Goal: Information Seeking & Learning: Find specific fact

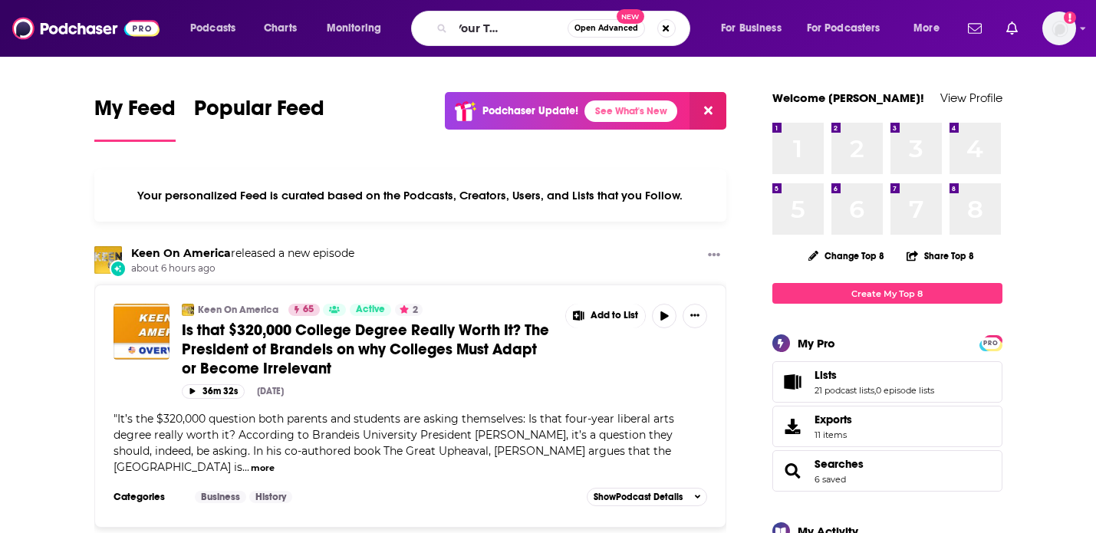
scroll to position [0, 58]
type input "Teaching Your Toddler show"
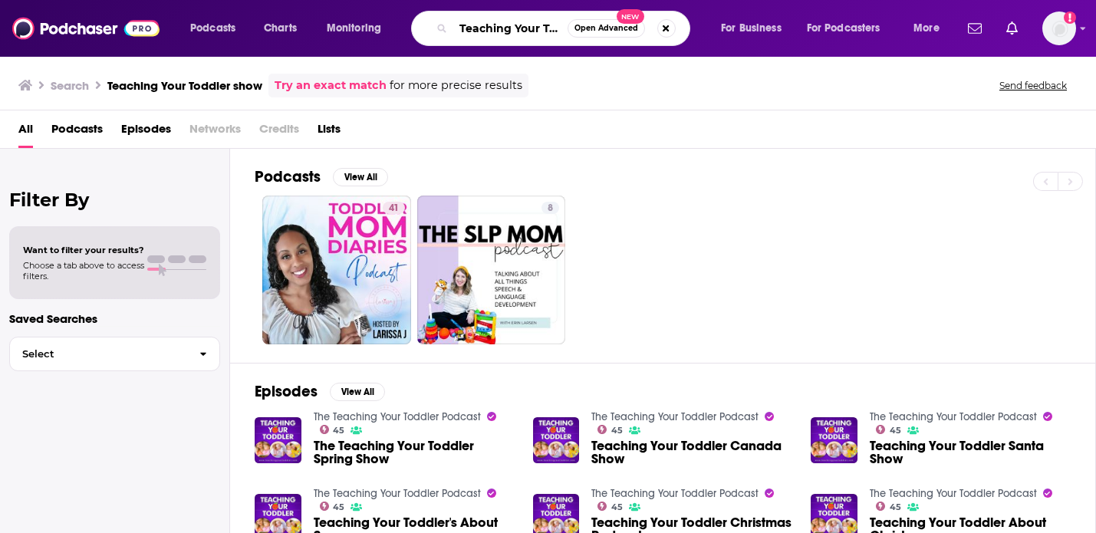
click at [528, 27] on input "Teaching Your Toddler show" at bounding box center [510, 28] width 114 height 25
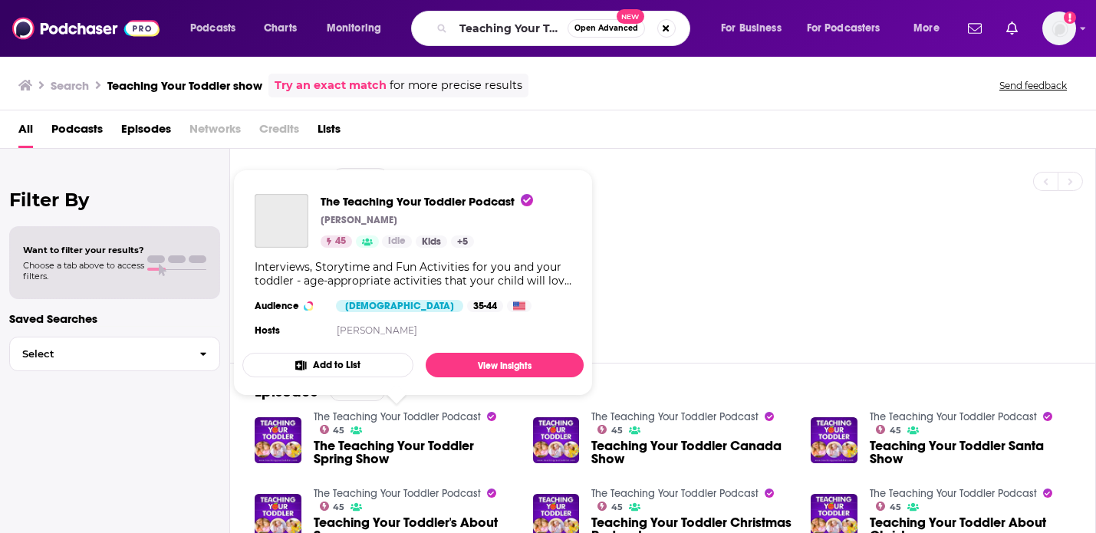
click at [370, 415] on link "The Teaching Your Toddler Podcast" at bounding box center [397, 416] width 167 height 13
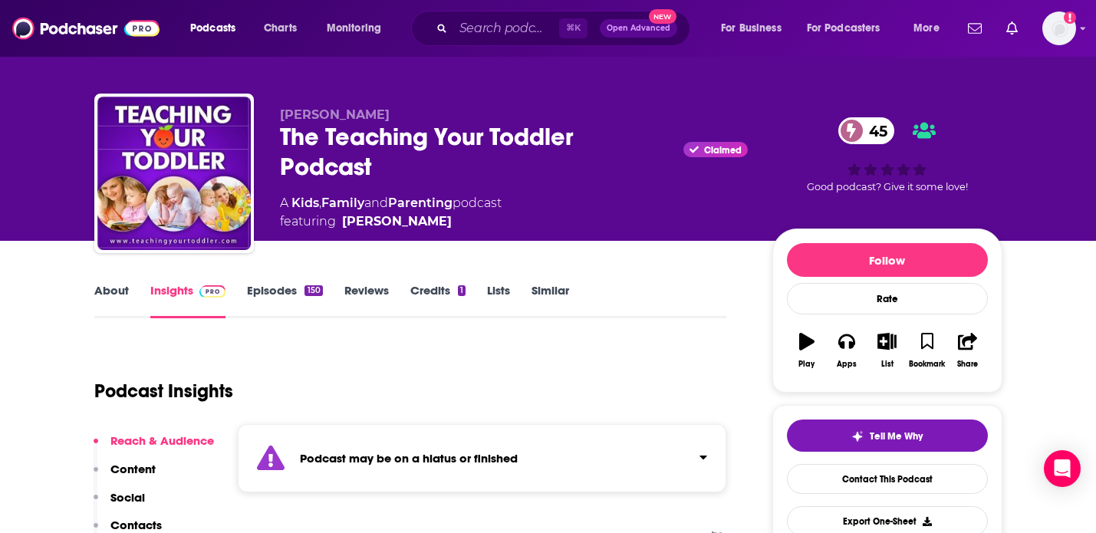
scroll to position [6, 0]
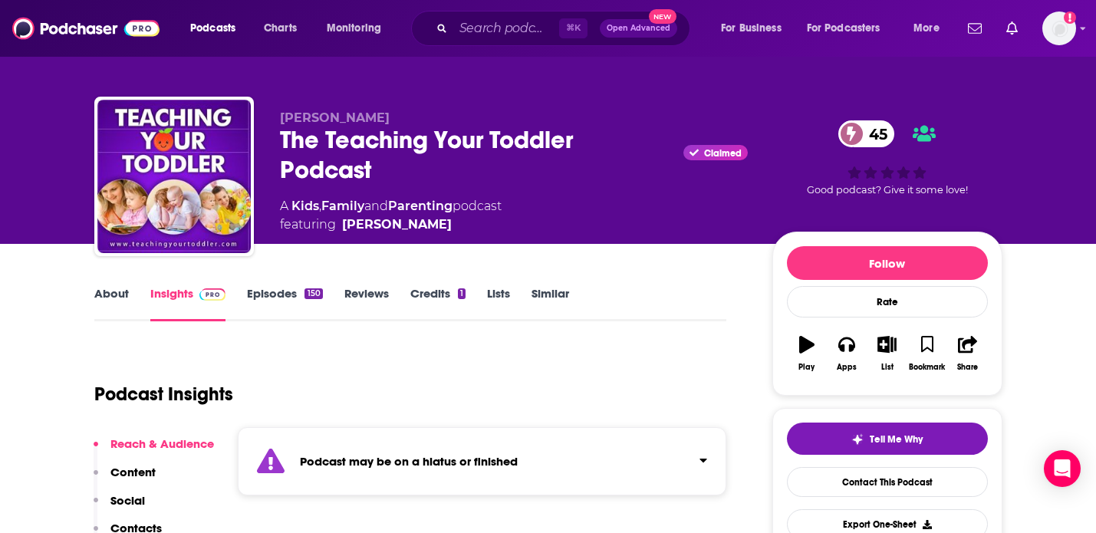
drag, startPoint x: 429, startPoint y: 226, endPoint x: 416, endPoint y: 235, distance: 15.3
click at [416, 235] on div "[PERSON_NAME] The Teaching Your Toddler Podcast Claimed 45 A Kids , Family and …" at bounding box center [641, 179] width 722 height 139
copy span "[PERSON_NAME]"
